Goal: Task Accomplishment & Management: Manage account settings

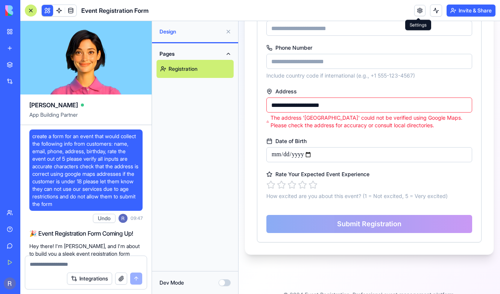
scroll to position [680, 0]
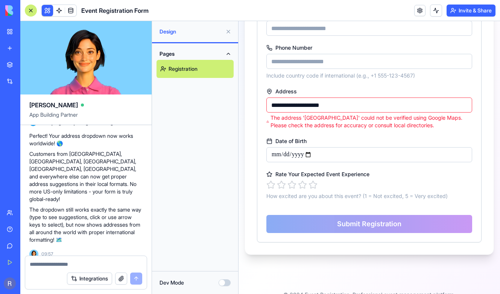
click at [197, 142] on div "Pages Registration" at bounding box center [195, 156] width 86 height 227
click at [28, 132] on div "New App" at bounding box center [17, 134] width 21 height 8
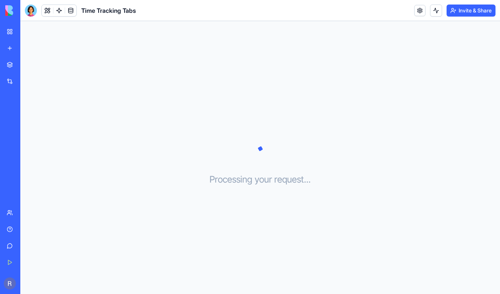
click at [180, 177] on div "Processing your request . . ." at bounding box center [259, 157] width 479 height 273
click at [33, 11] on div at bounding box center [31, 11] width 12 height 12
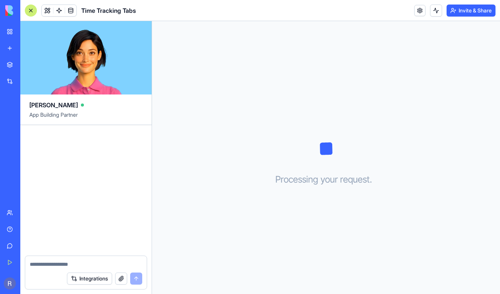
click at [98, 186] on div at bounding box center [85, 190] width 131 height 130
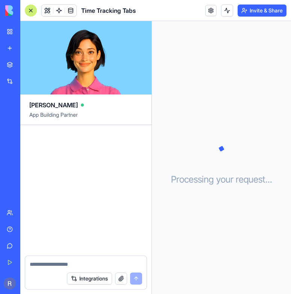
click at [18, 160] on div "Marketplace Integrations Recent [DOMAIN_NAME] Expert Chatbot New App New App" at bounding box center [10, 130] width 16 height 146
click at [28, 151] on div "New App" at bounding box center [17, 151] width 21 height 8
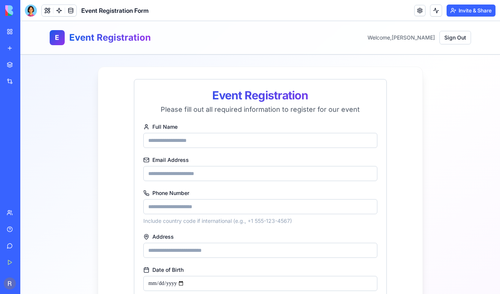
click at [40, 12] on div "Event Registration Form" at bounding box center [87, 11] width 124 height 12
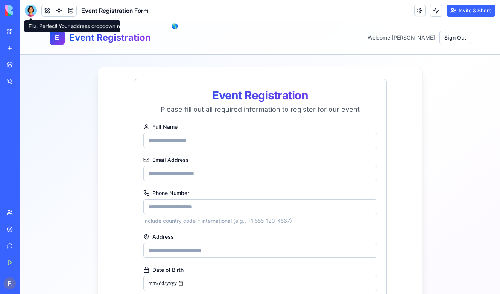
click at [36, 12] on div at bounding box center [31, 11] width 12 height 12
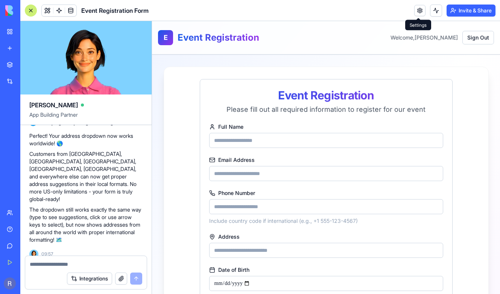
click at [418, 14] on link at bounding box center [419, 10] width 11 height 11
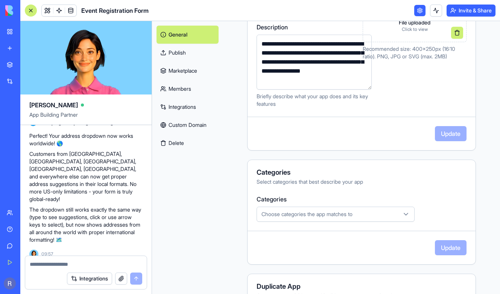
scroll to position [198, 0]
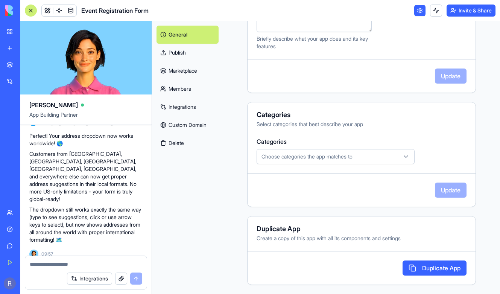
click at [402, 158] on icon "button" at bounding box center [406, 157] width 8 height 8
click at [418, 141] on html "BETA My Workspace New app Marketplace Integrations Recent [DOMAIN_NAME] Expert …" at bounding box center [250, 147] width 500 height 294
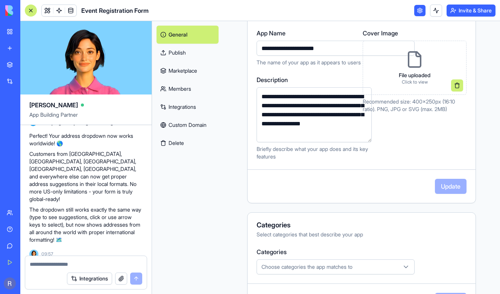
scroll to position [83, 0]
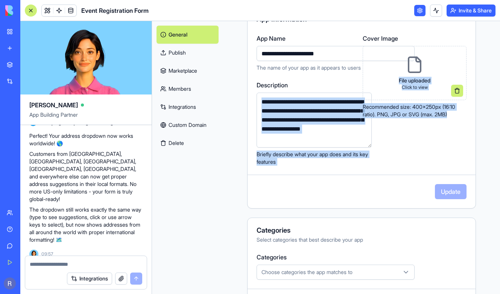
drag, startPoint x: 351, startPoint y: 147, endPoint x: 353, endPoint y: 178, distance: 30.5
click at [353, 178] on div "**********" at bounding box center [361, 107] width 229 height 202
click at [353, 176] on div "**********" at bounding box center [361, 107] width 229 height 202
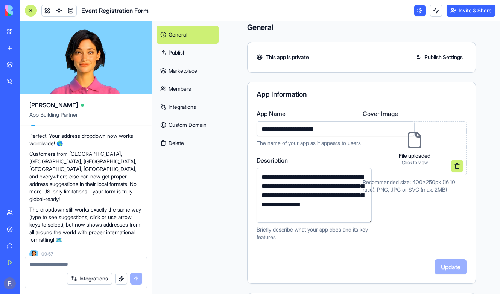
scroll to position [0, 0]
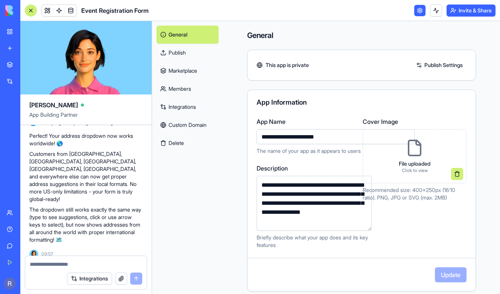
click at [203, 87] on div "General Publish Marketplace Members Integrations Custom Domain Delete" at bounding box center [187, 88] width 71 height 135
click at [204, 125] on div "General Publish Marketplace Members Integrations Custom Domain Delete" at bounding box center [187, 88] width 71 height 135
click at [183, 125] on link "Custom Domain" at bounding box center [187, 125] width 62 height 18
